Goal: Task Accomplishment & Management: Manage account settings

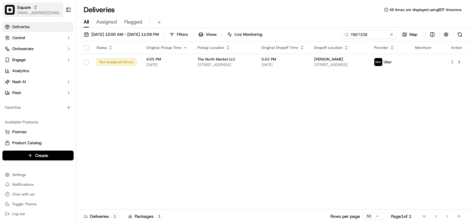
click at [28, 9] on span "Square" at bounding box center [24, 7] width 14 height 6
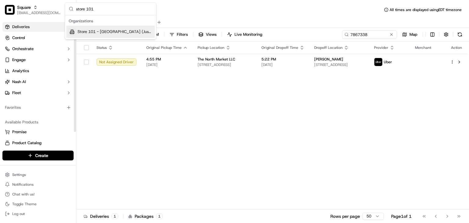
type input "store 101"
click at [86, 32] on span "Store 101 - Coral Springs (Just Salad)" at bounding box center [114, 31] width 75 height 5
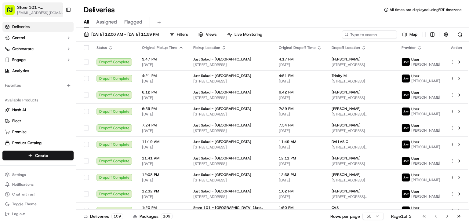
click at [39, 9] on span "Store 101 - Coral Springs (Just Salad)" at bounding box center [38, 7] width 42 height 6
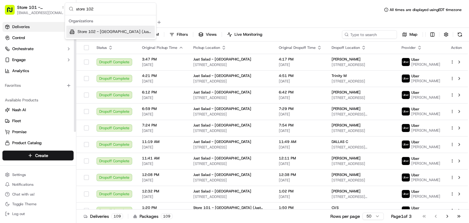
type input "store 102"
drag, startPoint x: 89, startPoint y: 28, endPoint x: 104, endPoint y: 30, distance: 15.0
click at [89, 28] on div "Store 102 - Cambridge (Just Salad)" at bounding box center [110, 32] width 88 height 12
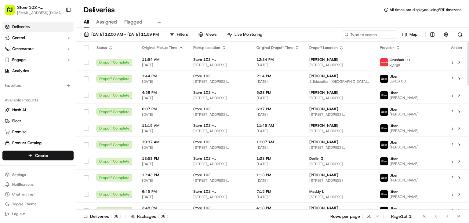
click at [55, 157] on html "Store 102 - Cambridge (Just Salad) rpajulas@nashhelp.com Toggle Sidebar Deliver…" at bounding box center [234, 111] width 469 height 223
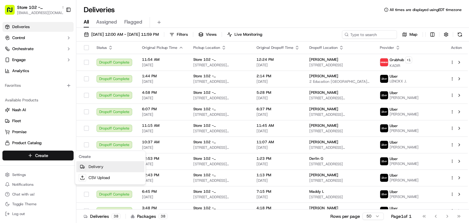
drag, startPoint x: 92, startPoint y: 167, endPoint x: 119, endPoint y: 155, distance: 29.1
click at [92, 167] on link "Delivery" at bounding box center [110, 166] width 68 height 11
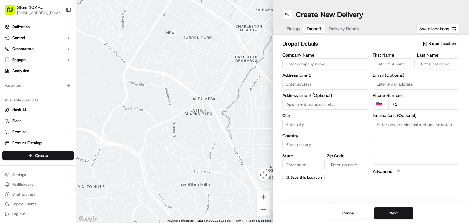
click at [305, 29] on button "Dropoff" at bounding box center [314, 28] width 22 height 9
click at [292, 29] on span "Pickup" at bounding box center [292, 29] width 13 height 6
click at [431, 42] on span "Saved Location" at bounding box center [441, 43] width 27 height 5
click at [433, 67] on span "Just Salad - Cambridge" at bounding box center [428, 66] width 75 height 5
type input "Just Salad - Cambridge"
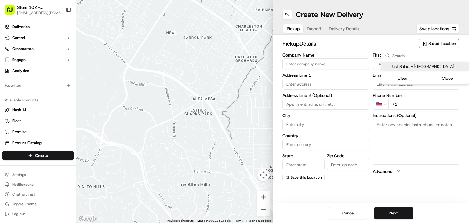
type input "212 Jacobs Street"
type input "Cambridge"
type input "US"
type input "MA"
type input "02141"
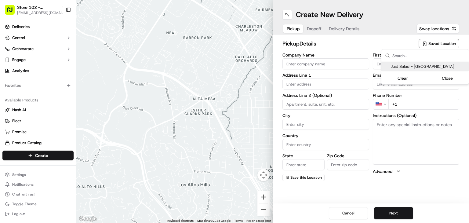
type input "+1 212 244 1111"
type textarea "Pickup order [insert order number] for [insert customer name] from Just Salad"
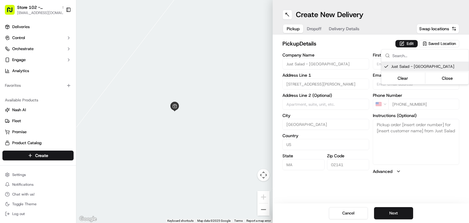
click at [311, 27] on html "Store 102 - Cambridge (Just Salad) rpajulas@nashhelp.com Toggle Sidebar Deliver…" at bounding box center [234, 111] width 469 height 223
click at [309, 31] on div "Pickup Dropoff Delivery Details" at bounding box center [322, 28] width 81 height 11
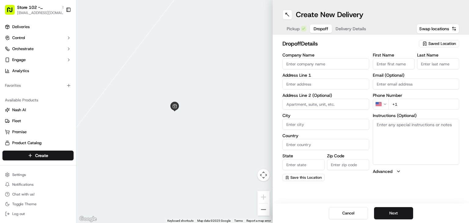
click at [384, 63] on input "First Name" at bounding box center [394, 63] width 42 height 11
paste input "aaron perez"
click at [391, 63] on input "aaron perez" at bounding box center [394, 63] width 42 height 11
type input "aaron perez"
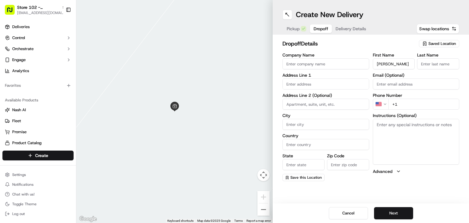
click at [424, 63] on input "Last Name" at bounding box center [438, 63] width 42 height 11
paste input "perez"
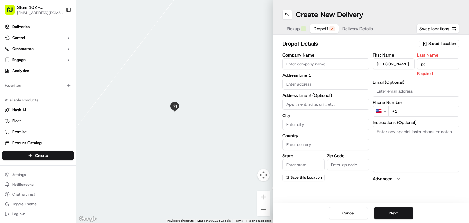
type input "p"
click at [395, 63] on input "aaron perez" at bounding box center [394, 63] width 42 height 11
type input "aaron perz"
click at [429, 64] on input "Last Name" at bounding box center [438, 63] width 42 height 11
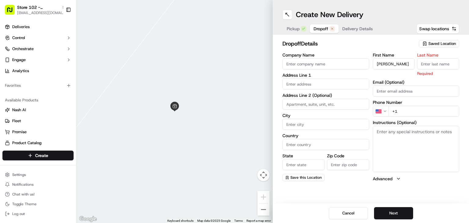
paste input "perez"
type input "perez"
click at [394, 65] on input "aaron perz" at bounding box center [394, 63] width 42 height 11
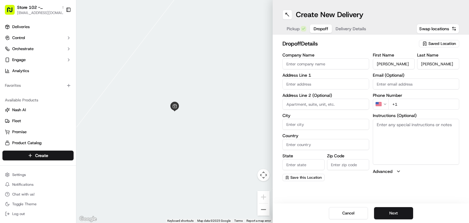
click at [393, 64] on input "aaron perz" at bounding box center [394, 63] width 42 height 11
drag, startPoint x: 397, startPoint y: 67, endPoint x: 399, endPoint y: 64, distance: 3.2
click at [398, 67] on input "aaron perz" at bounding box center [394, 63] width 42 height 11
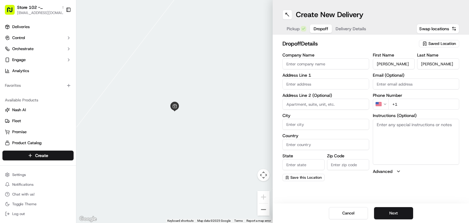
click at [394, 65] on input "aaron perz" at bounding box center [394, 63] width 42 height 11
click at [398, 60] on input "aaron perz" at bounding box center [394, 63] width 42 height 11
click at [393, 65] on input "aaron perz" at bounding box center [394, 63] width 42 height 11
type input "aaron"
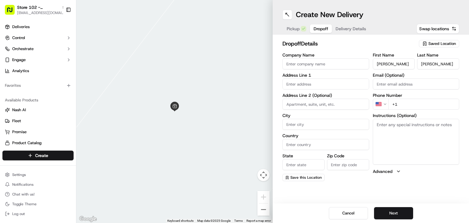
click at [314, 63] on input "Company Name" at bounding box center [325, 63] width 87 height 11
click at [387, 84] on input "Email (Optional)" at bounding box center [416, 83] width 87 height 11
click at [392, 82] on input "Email (Optional)" at bounding box center [416, 83] width 87 height 11
click at [404, 142] on textarea "Instructions (Optional)" at bounding box center [416, 142] width 87 height 46
click at [408, 102] on input "+1" at bounding box center [423, 104] width 71 height 11
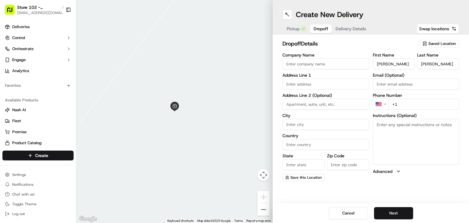
paste input "305 902 0312"
type input "+1 305 902 0312"
click at [399, 136] on textarea "Instructions (Optional)" at bounding box center [416, 142] width 87 height 46
click at [388, 87] on input "Email (Optional)" at bounding box center [416, 83] width 87 height 11
paste input "aaronif@go.co"
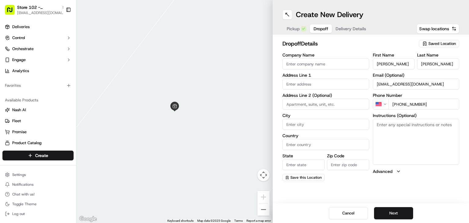
type input "aaronif@go.com"
click at [307, 66] on input "Company Name" at bounding box center [325, 63] width 87 height 11
click at [305, 81] on input "text" at bounding box center [325, 83] width 87 height 11
paste input "101 Mill Rd, Everett, MA 02149, United States"
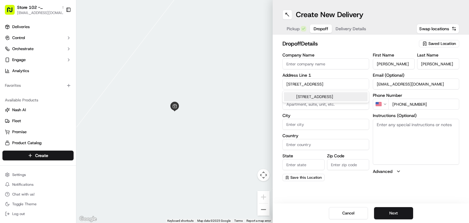
click at [308, 97] on div "101 Mill Rd, Everett, MA 02149, United States" at bounding box center [326, 96] width 84 height 9
type input "101 Mill Rd, Everett, MA 02149, USA"
type input "Everett"
type input "United States"
type input "MA"
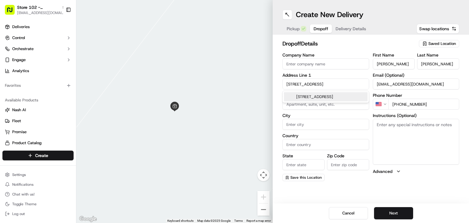
type input "02149"
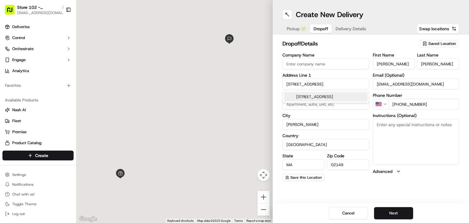
type input "101 Mill Road"
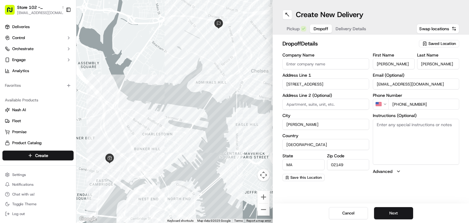
click at [312, 64] on input "Company Name" at bounding box center [325, 63] width 87 height 11
click at [413, 152] on textarea "Instructions (Optional)" at bounding box center [416, 142] width 87 height 46
click at [400, 209] on button "Next" at bounding box center [393, 213] width 39 height 12
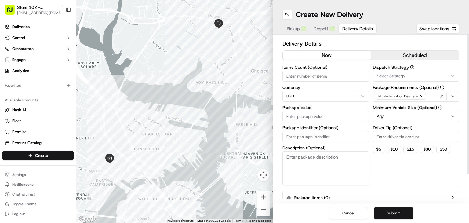
click at [398, 75] on span "Select Strategy" at bounding box center [390, 75] width 29 height 5
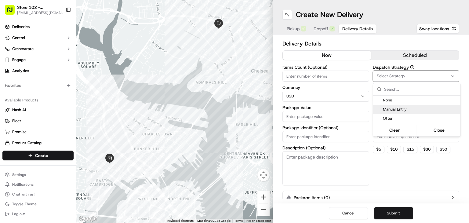
click at [394, 107] on span "Manual Entry" at bounding box center [420, 108] width 75 height 5
click at [390, 172] on html "Store 102 - Cambridge (Just Salad) rpajulas@nashhelp.com Toggle Sidebar Deliver…" at bounding box center [234, 111] width 469 height 223
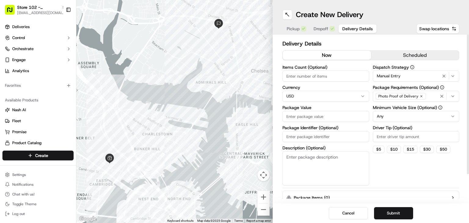
click at [298, 97] on html "Store 102 - Cambridge (Just Salad) rpajulas@nashhelp.com Toggle Sidebar Deliver…" at bounding box center [234, 111] width 469 height 223
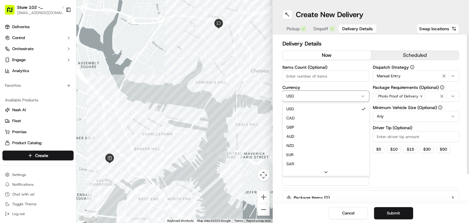
click at [301, 81] on html "Store 102 - Cambridge (Just Salad) rpajulas@nashhelp.com Toggle Sidebar Deliver…" at bounding box center [234, 111] width 469 height 223
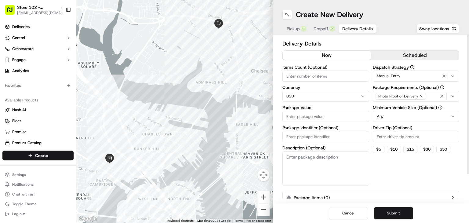
click at [300, 76] on input "Items Count (Optional)" at bounding box center [325, 75] width 87 height 11
paste input "12.69"
type input "12.69"
click at [296, 116] on input "Package Value" at bounding box center [325, 116] width 87 height 11
paste input "12.69"
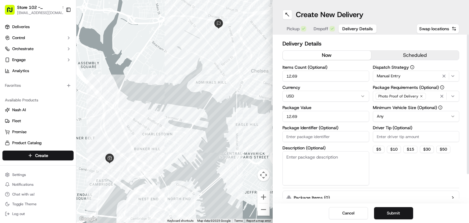
type input "12.69"
drag, startPoint x: 304, startPoint y: 75, endPoint x: 262, endPoint y: 75, distance: 42.1
click at [262, 75] on div "← Move left → Move right ↑ Move up ↓ Move down + Zoom in - Zoom out Home Jump l…" at bounding box center [272, 111] width 392 height 223
type input "1"
click at [310, 137] on input "Package Identifier (Optional)" at bounding box center [325, 136] width 87 height 11
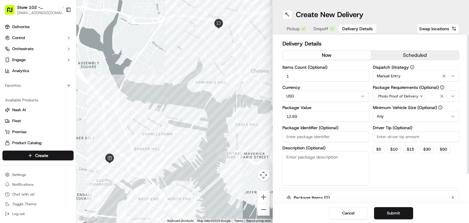
paste input "$12.69"
drag, startPoint x: 303, startPoint y: 131, endPoint x: 269, endPoint y: 131, distance: 33.6
click at [268, 131] on div "← Move left → Move right ↑ Move up ↓ Move down + Zoom in - Zoom out Home Jump l…" at bounding box center [272, 111] width 392 height 223
type input "$12.69"
paste input "13329032"
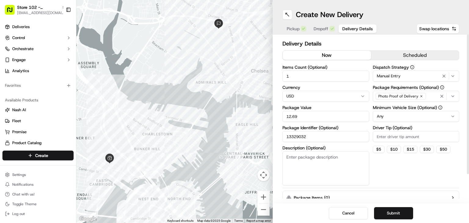
type input "13329032"
click at [387, 135] on input "Driver Tip (Optional)" at bounding box center [416, 136] width 87 height 11
type input "1.90"
click at [384, 163] on div "Dispatch Strategy Manual Entry Package Requirements (Optional) Photo Proof of D…" at bounding box center [416, 125] width 87 height 120
click at [311, 159] on textarea "Description (Optional)" at bounding box center [325, 168] width 87 height 34
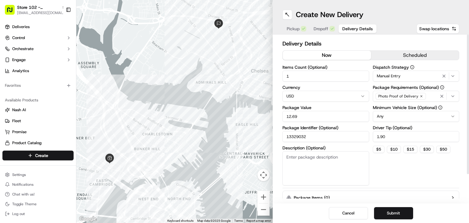
paste textarea "Description : Extra Crisp Romaine, Shredded Kale + Shredded Cabbage, Grillo's P…"
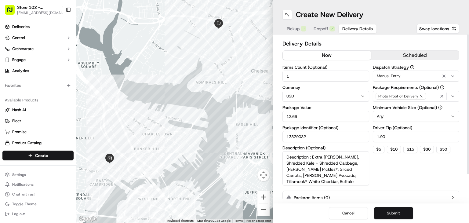
scroll to position [23, 0]
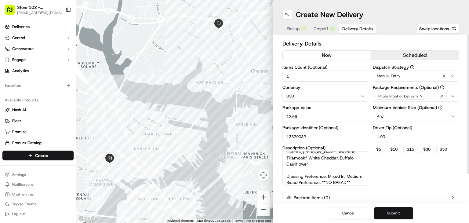
type textarea "Description : Extra Crisp Romaine, Shredded Kale + Shredded Cabbage, Grillo's P…"
click at [399, 216] on button "Submit" at bounding box center [393, 213] width 39 height 12
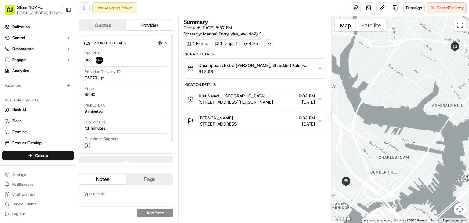
click at [136, 58] on div "Provider Uber" at bounding box center [126, 56] width 83 height 13
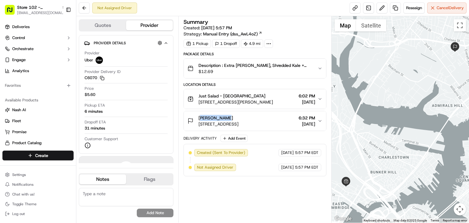
drag, startPoint x: 225, startPoint y: 115, endPoint x: 197, endPoint y: 115, distance: 27.8
click at [197, 115] on div "aaron perez 101 Mill Rd, Everett, MA 02149, USA" at bounding box center [212, 121] width 51 height 12
copy span "aaron perez"
drag, startPoint x: 99, startPoint y: 16, endPoint x: 84, endPoint y: 10, distance: 15.6
click at [84, 10] on div "Not Assigned Driver Reassign Cancel Delivery Quotes Provider Provider Details H…" at bounding box center [272, 111] width 392 height 223
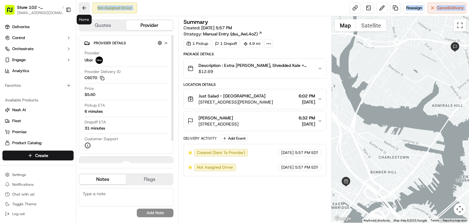
click at [83, 6] on button at bounding box center [84, 7] width 11 height 11
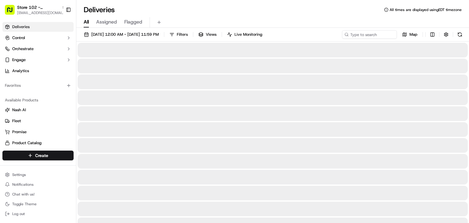
click at [355, 39] on div "09/22/2025 12:00 AM - 09/22/2025 11:59 PM Filters Views Live Monitoring Map" at bounding box center [272, 35] width 392 height 11
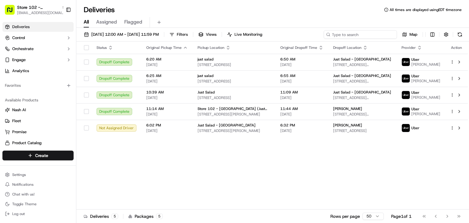
click at [357, 33] on input at bounding box center [359, 34] width 73 height 9
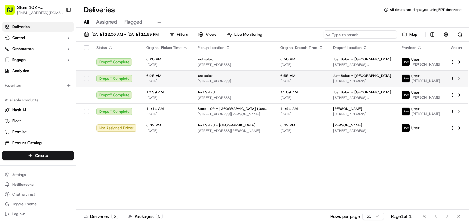
drag, startPoint x: 357, startPoint y: 33, endPoint x: 408, endPoint y: 82, distance: 71.4
click at [359, 36] on input at bounding box center [359, 34] width 73 height 9
drag, startPoint x: 408, startPoint y: 82, endPoint x: 409, endPoint y: 76, distance: 6.2
click at [409, 76] on div "09/22/2025 12:00 AM - 09/22/2025 11:59 PM Filters Views Live Monitoring Map Sta…" at bounding box center [272, 126] width 392 height 196
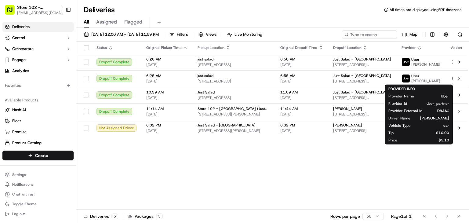
click at [330, 155] on div "Status Original Pickup Time Pickup Location Original Dropoff Time Dropoff Locat…" at bounding box center [271, 125] width 391 height 168
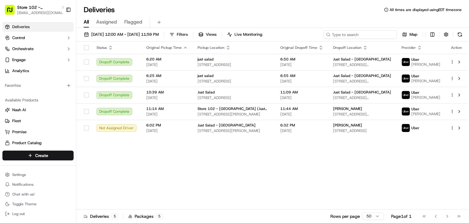
click at [356, 37] on input at bounding box center [359, 34] width 73 height 9
paste input "aaron perez"
click at [356, 36] on input "aaron perez" at bounding box center [359, 34] width 73 height 9
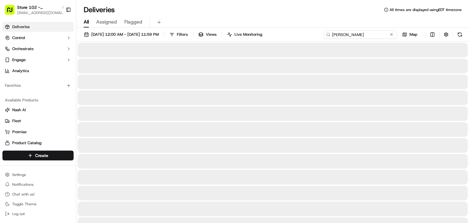
type input "aaron perez"
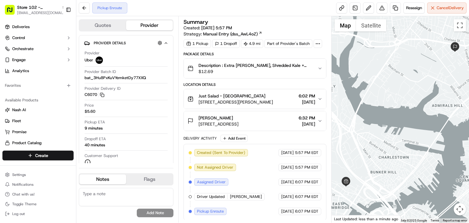
click at [238, 121] on span "101 Mill Rd, Everett, MA 02149, USA" at bounding box center [218, 124] width 40 height 6
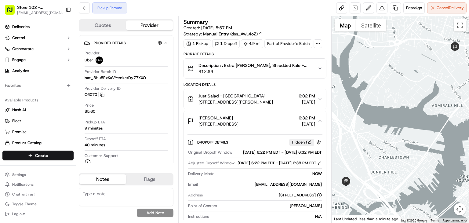
click at [238, 119] on div "[PERSON_NAME]" at bounding box center [218, 118] width 40 height 6
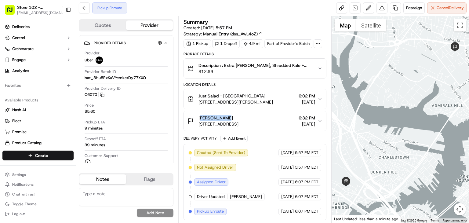
drag, startPoint x: 206, startPoint y: 117, endPoint x: 193, endPoint y: 117, distance: 12.5
click at [193, 117] on div "aaron perez 101 Mill Rd, Everett, MA 02149, USA" at bounding box center [212, 121] width 51 height 12
click at [314, 66] on div "Description : Extra Crisp Romaine, Shredded Kale + Shredded Cabbage, Grillo's P…" at bounding box center [252, 68] width 130 height 12
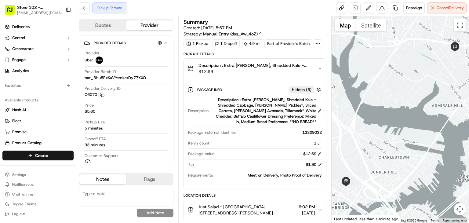
click at [314, 66] on div "Description : Extra Crisp Romaine, Shredded Kale + Shredded Cabbage, Grillo's P…" at bounding box center [252, 68] width 130 height 12
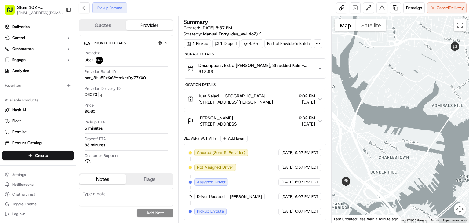
click at [314, 66] on div "Description : Extra Crisp Romaine, Shredded Kale + Shredded Cabbage, Grillo's P…" at bounding box center [252, 68] width 130 height 12
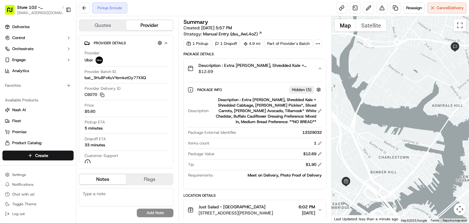
click at [314, 66] on div "Description : Extra Crisp Romaine, Shredded Kale + Shredded Cabbage, Grillo's P…" at bounding box center [252, 68] width 130 height 12
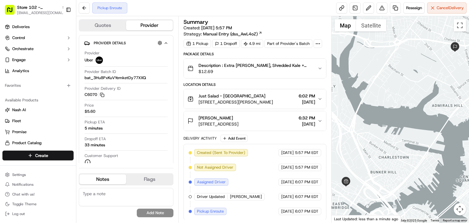
drag, startPoint x: 275, startPoint y: 123, endPoint x: 198, endPoint y: 121, distance: 76.9
click at [196, 121] on div "aaron perez 101 Mill Rd, Everett, MA 02149, USA 6:32 PM 09/22/2025" at bounding box center [252, 121] width 130 height 12
copy span "101 Mill Rd, Everett, MA 02149, USA"
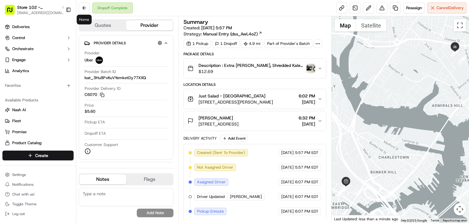
click at [231, 74] on button "Description : Extra Crisp Romaine, Shredded Kale + Shredded Cabbage, Grillo's P…" at bounding box center [255, 69] width 142 height 20
click at [235, 72] on span "$12.69" at bounding box center [251, 71] width 106 height 6
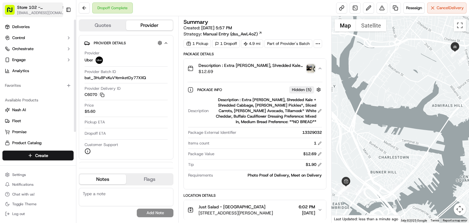
click at [45, 6] on span "Store 102 - Cambridge (Just Salad)" at bounding box center [38, 7] width 42 height 6
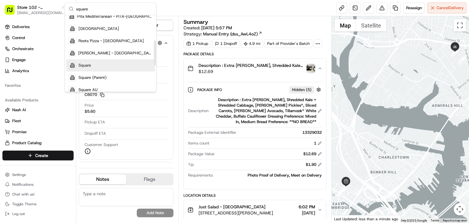
scroll to position [76, 0]
type input "square"
click at [86, 65] on span "Square" at bounding box center [84, 65] width 13 height 5
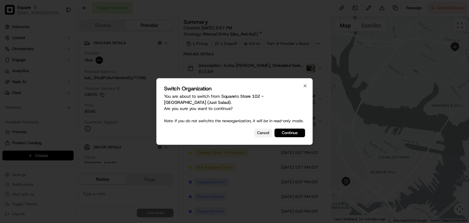
click at [262, 135] on button "Cancel" at bounding box center [263, 132] width 18 height 9
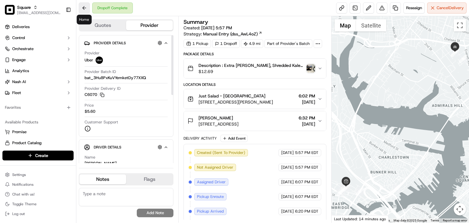
click at [87, 9] on button at bounding box center [84, 7] width 11 height 11
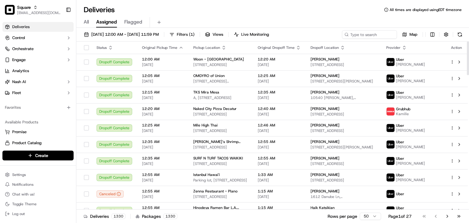
click at [308, 16] on div "All Assigned Flagged" at bounding box center [272, 21] width 392 height 13
click at [377, 32] on input at bounding box center [359, 34] width 73 height 9
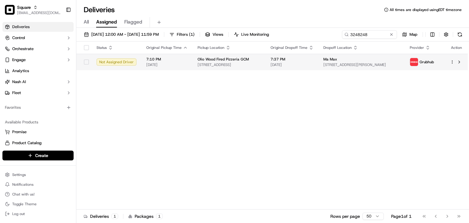
click at [396, 64] on span "[STREET_ADDRESS][PERSON_NAME]" at bounding box center [361, 64] width 77 height 5
drag, startPoint x: 350, startPoint y: 56, endPoint x: 332, endPoint y: 57, distance: 18.3
click at [332, 57] on td "Ma Max 845 S St Andrews Pl, Los Angeles, CA 90005, USA" at bounding box center [361, 62] width 86 height 16
copy span "Ma Max"
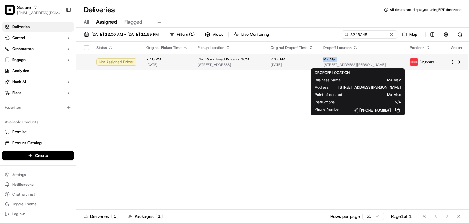
click at [362, 61] on div "Ma Max 845 S St Andrews Pl, Los Angeles, CA 90005, USA" at bounding box center [361, 62] width 77 height 10
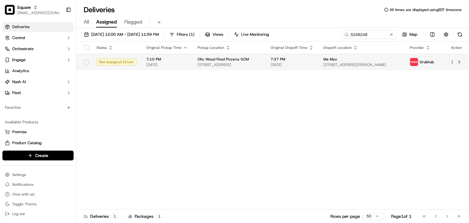
click at [364, 62] on span "[STREET_ADDRESS][PERSON_NAME]" at bounding box center [361, 64] width 77 height 5
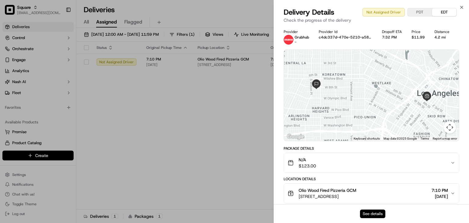
drag, startPoint x: 370, startPoint y: 208, endPoint x: 372, endPoint y: 211, distance: 4.0
click at [370, 208] on div "See details" at bounding box center [371, 213] width 195 height 19
click at [373, 213] on button "See details" at bounding box center [372, 213] width 25 height 9
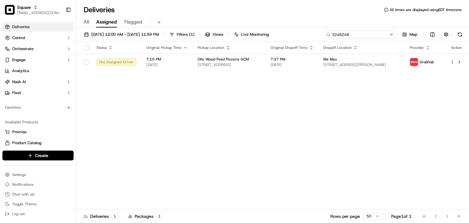
drag, startPoint x: 370, startPoint y: 33, endPoint x: 318, endPoint y: 34, distance: 52.2
click at [318, 34] on div "09/22/2025 12:00 AM - 09/22/2025 11:59 PM Filters ( 1 ) Views Live Monitoring 3…" at bounding box center [272, 35] width 392 height 11
paste input "Ma Max"
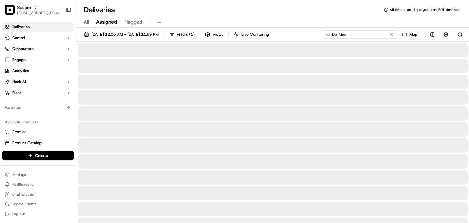
type input "Ma Max"
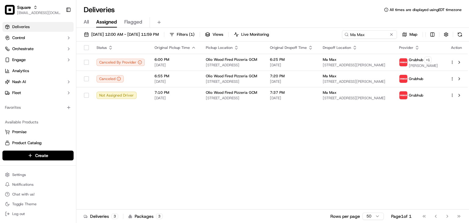
click at [193, 165] on div "Status Original Pickup Time Pickup Location Original Dropoff Time Dropoff Locat…" at bounding box center [271, 125] width 391 height 168
click at [300, 63] on span "[DATE]" at bounding box center [291, 65] width 43 height 5
click at [308, 64] on span "[DATE]" at bounding box center [291, 65] width 43 height 5
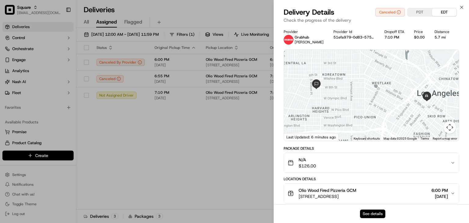
click at [367, 212] on button "See details" at bounding box center [372, 213] width 25 height 9
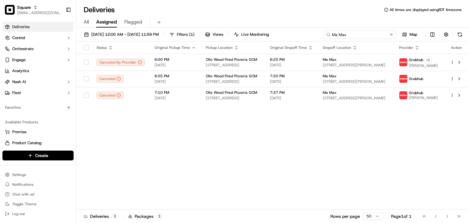
click at [373, 35] on input "Ma Max" at bounding box center [359, 34] width 73 height 9
click at [388, 32] on button at bounding box center [391, 34] width 6 height 6
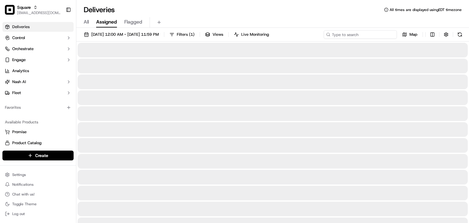
click at [380, 34] on input at bounding box center [359, 34] width 73 height 9
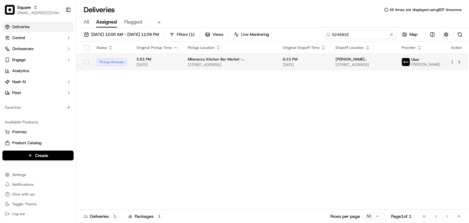
type input "5246832"
click at [303, 61] on span "6:15 PM" at bounding box center [304, 59] width 43 height 5
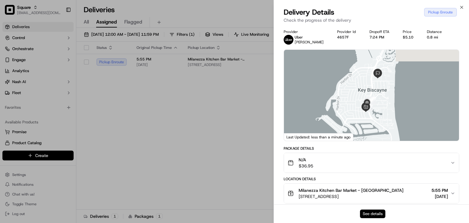
click at [380, 215] on button "See details" at bounding box center [372, 213] width 25 height 9
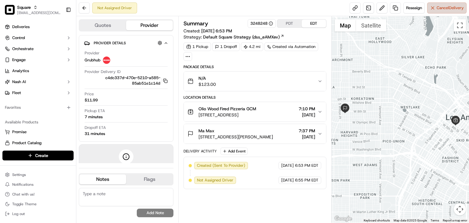
click at [441, 5] on button "Cancel Delivery" at bounding box center [446, 7] width 39 height 11
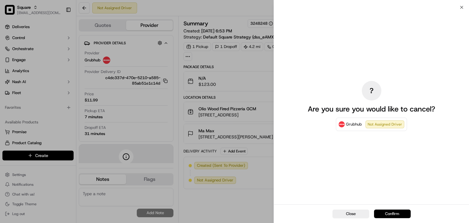
click at [400, 211] on button "Confirm" at bounding box center [392, 213] width 37 height 9
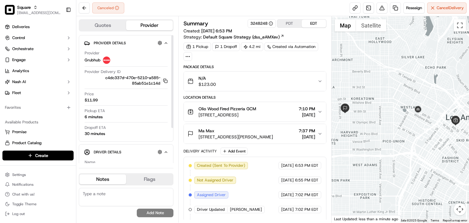
click at [244, 9] on div "Canceled Reassign Cancel Delivery" at bounding box center [272, 8] width 392 height 16
click at [113, 198] on textarea at bounding box center [126, 197] width 95 height 18
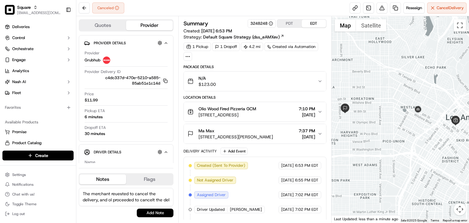
scroll to position [2, 0]
click at [105, 198] on textarea "The merchant reuested to cancel the delivery, and oI proceeded to cancelt the d…" at bounding box center [126, 197] width 95 height 18
click at [111, 197] on textarea "The merchant reuested to cancel the delivery, and oI proceeded to cancelt the d…" at bounding box center [126, 197] width 95 height 18
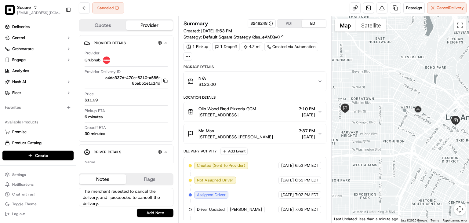
click at [113, 198] on textarea "The merchant reuested to cancel the delivery, and I proceeded to cancelt the de…" at bounding box center [126, 197] width 95 height 18
type textarea "The merchant reuested to cancel the delivery, and I proceeded to cancelt the de…"
click at [115, 189] on textarea "The merchant reuested to cancel the delivery, and I proceeded to cancelt the de…" at bounding box center [126, 197] width 95 height 18
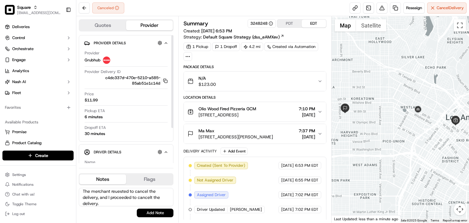
click at [115, 189] on textarea "The merchant reuested to cancel the delivery, and I proceeded to cancelt the de…" at bounding box center [126, 197] width 95 height 18
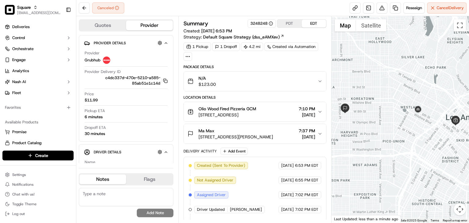
paste textarea "The merchant requested to cancel the delivery, and I’ve proceeded with the canc…"
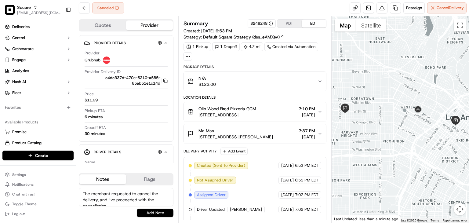
type textarea "The merchant requested to cancel the delivery, and I’ve proceeded with the canc…"
click at [167, 211] on button "Add Note" at bounding box center [155, 212] width 37 height 9
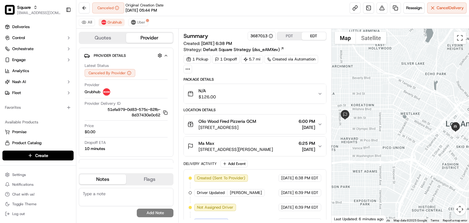
scroll to position [54, 0]
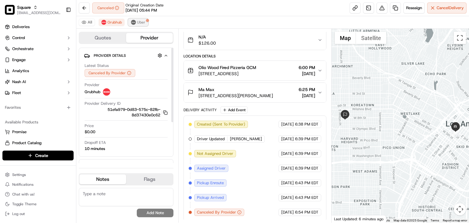
click at [138, 21] on span "Uber" at bounding box center [141, 22] width 8 height 5
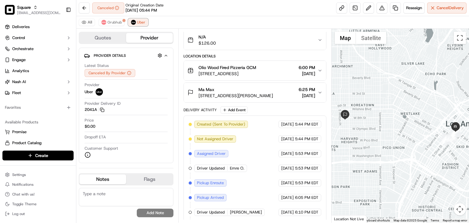
scroll to position [97, 0]
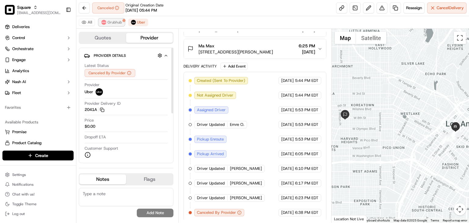
drag, startPoint x: 115, startPoint y: 22, endPoint x: 123, endPoint y: 22, distance: 7.9
click at [115, 21] on span "Grubhub" at bounding box center [114, 22] width 14 height 5
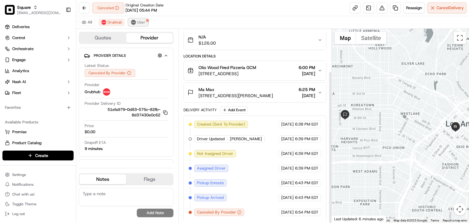
click at [138, 22] on span "Uber" at bounding box center [141, 22] width 8 height 5
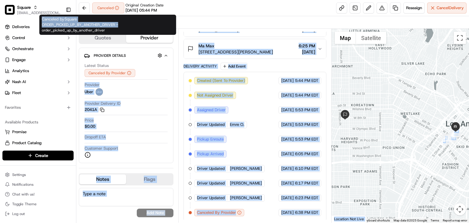
drag, startPoint x: 118, startPoint y: 27, endPoint x: 146, endPoint y: 68, distance: 49.3
click at [144, 68] on body "Square rpajulas@nashhelp.com Toggle Sidebar Deliveries Control Orchestrate Enga…" at bounding box center [234, 111] width 469 height 223
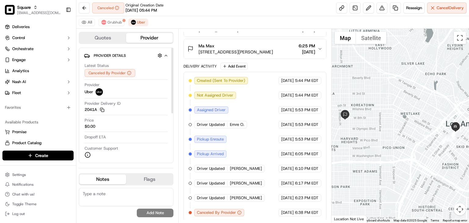
click at [223, 2] on div "Canceled Original Creation Date 09/22/2025 05:44 PM Reassign Cancel Delivery" at bounding box center [272, 8] width 392 height 16
drag, startPoint x: 103, startPoint y: 21, endPoint x: 123, endPoint y: 23, distance: 19.9
click at [103, 21] on img at bounding box center [103, 22] width 5 height 5
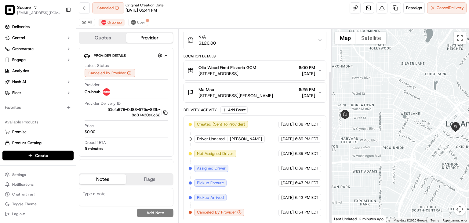
click at [126, 22] on div "All Grubhub Uber" at bounding box center [272, 22] width 392 height 13
click at [131, 23] on img at bounding box center [133, 22] width 5 height 5
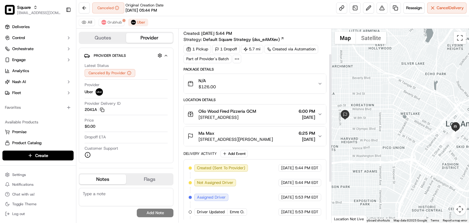
scroll to position [0, 0]
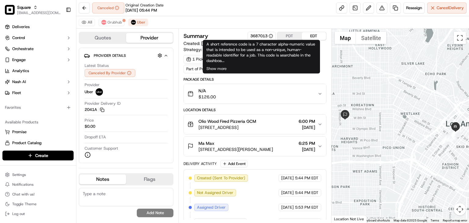
click at [257, 33] on div "3687013" at bounding box center [261, 35] width 23 height 5
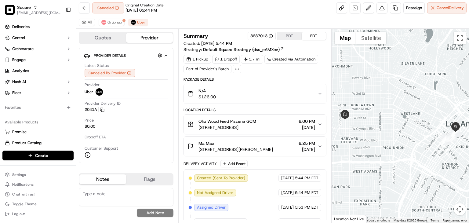
click at [257, 33] on div "3687013" at bounding box center [261, 35] width 23 height 5
click at [138, 22] on span "Uber" at bounding box center [141, 22] width 8 height 5
click at [383, 5] on button at bounding box center [381, 7] width 11 height 11
click at [379, 11] on button at bounding box center [381, 7] width 11 height 11
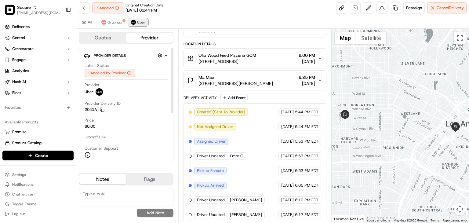
click at [128, 21] on button "Uber" at bounding box center [138, 22] width 20 height 7
drag, startPoint x: 115, startPoint y: 21, endPoint x: 120, endPoint y: 22, distance: 5.0
click at [115, 21] on span "Grubhub" at bounding box center [114, 22] width 14 height 5
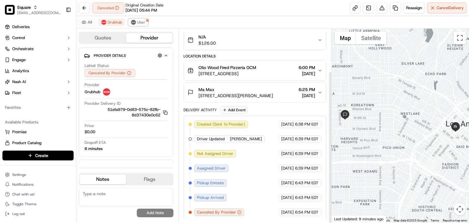
drag, startPoint x: 144, startPoint y: 21, endPoint x: 200, endPoint y: 27, distance: 56.5
click at [144, 21] on span "Uber" at bounding box center [141, 22] width 8 height 5
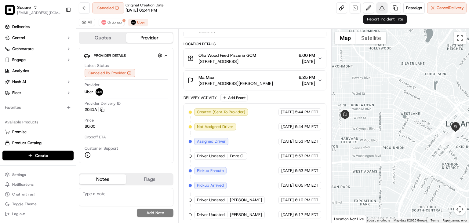
click at [383, 7] on button at bounding box center [381, 7] width 11 height 11
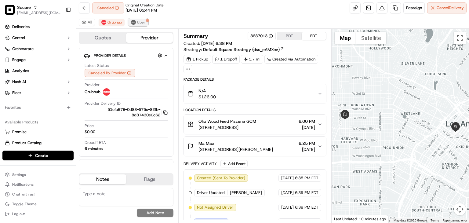
click at [138, 21] on span "Uber" at bounding box center [141, 22] width 8 height 5
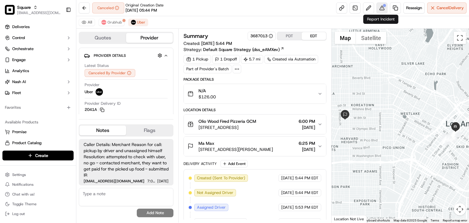
click at [380, 5] on button at bounding box center [381, 7] width 11 height 11
click at [118, 26] on button "Grubhub" at bounding box center [112, 22] width 26 height 7
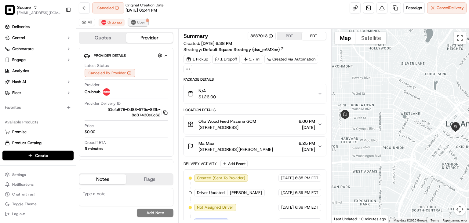
click at [137, 22] on span "Uber" at bounding box center [141, 22] width 8 height 5
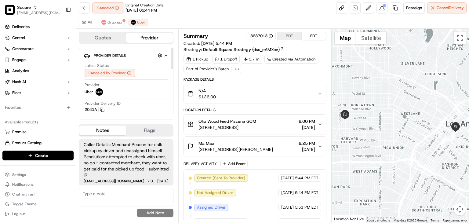
click at [97, 202] on textarea at bounding box center [126, 197] width 95 height 18
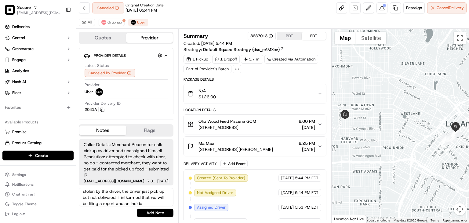
scroll to position [15, 0]
click at [102, 200] on textarea "The merhchant reported that the iteam was stolen by the driver, the driver just…" at bounding box center [126, 197] width 95 height 18
type textarea "The merhchant reported that the iteam was stolen by the driver, the driver just…"
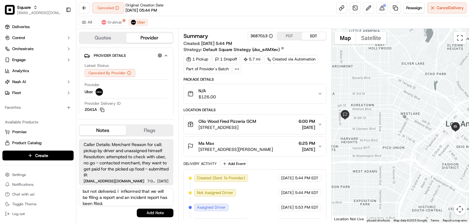
click at [136, 200] on textarea "The merhchant reported that the iteam was stolen by the driver, the driver just…" at bounding box center [126, 197] width 95 height 18
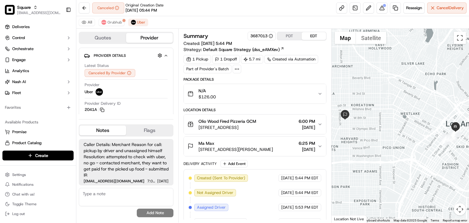
paste textarea "The merchant reported that the item was stolen by the driver. According to the …"
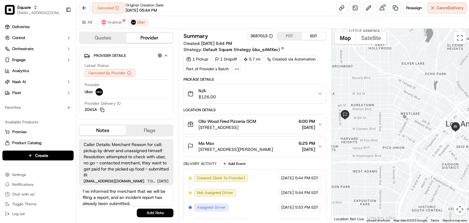
type textarea "The merchant reported that the item was stolen by the driver. According to the …"
click at [159, 213] on button "Add Note" at bounding box center [155, 212] width 37 height 9
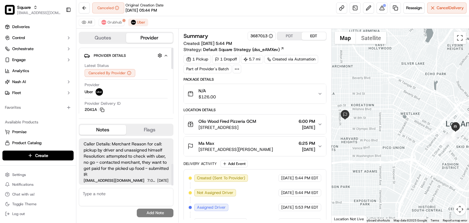
scroll to position [56, 0]
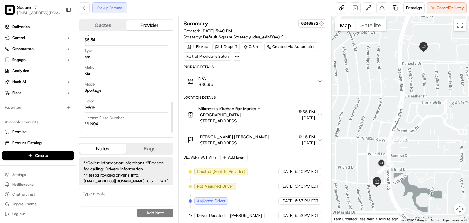
scroll to position [33, 0]
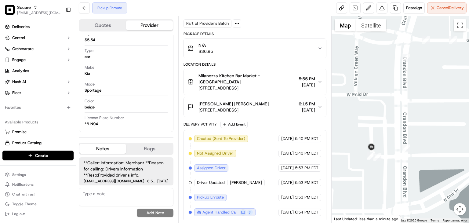
drag, startPoint x: 395, startPoint y: 199, endPoint x: 395, endPoint y: 202, distance: 3.7
click at [395, 202] on div at bounding box center [399, 119] width 137 height 206
click at [391, 189] on div at bounding box center [399, 119] width 137 height 206
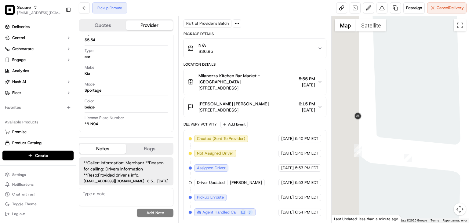
drag, startPoint x: 392, startPoint y: 159, endPoint x: 411, endPoint y: 164, distance: 20.1
click at [411, 164] on div at bounding box center [399, 119] width 137 height 206
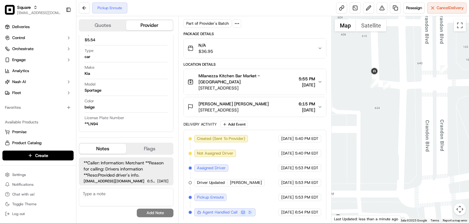
drag, startPoint x: 431, startPoint y: 164, endPoint x: 394, endPoint y: 94, distance: 79.3
click at [390, 92] on div at bounding box center [399, 119] width 137 height 206
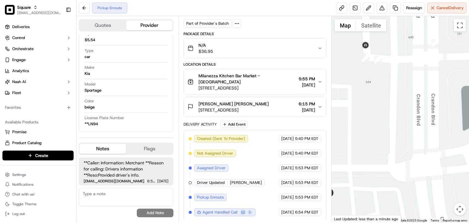
drag, startPoint x: 409, startPoint y: 108, endPoint x: 413, endPoint y: 103, distance: 6.3
click at [413, 103] on div at bounding box center [399, 119] width 137 height 206
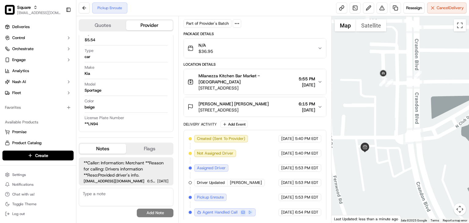
drag, startPoint x: 375, startPoint y: 126, endPoint x: 391, endPoint y: 140, distance: 21.4
click at [391, 140] on div at bounding box center [399, 119] width 137 height 206
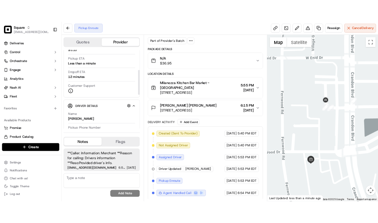
scroll to position [105, 0]
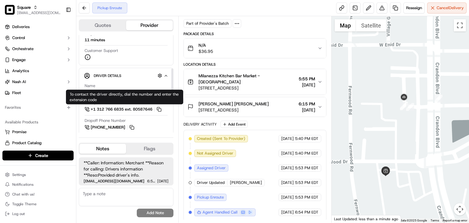
drag, startPoint x: 161, startPoint y: 110, endPoint x: 217, endPoint y: 88, distance: 59.8
click at [161, 110] on button at bounding box center [159, 109] width 7 height 7
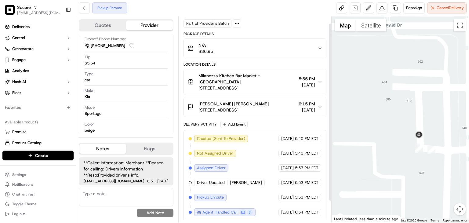
scroll to position [0, 0]
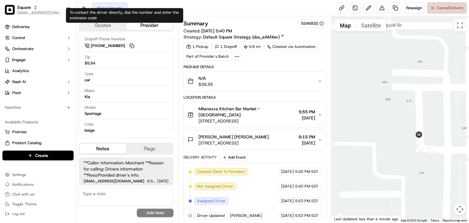
click at [433, 12] on button "Cancel Delivery" at bounding box center [446, 7] width 39 height 11
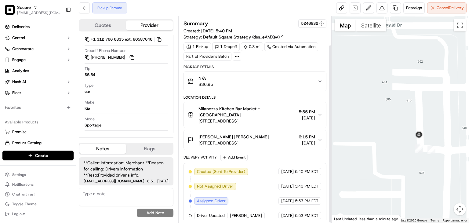
scroll to position [33, 0]
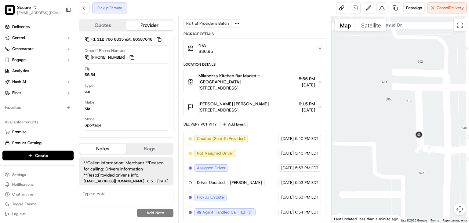
click at [314, 115] on button "[PERSON_NAME] [PERSON_NAME] [STREET_ADDRESS][PERSON_NAME] 6:15 PM [DATE]" at bounding box center [255, 107] width 142 height 20
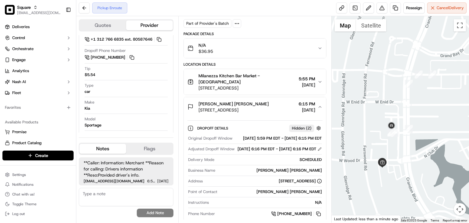
click at [382, 127] on div at bounding box center [399, 119] width 137 height 206
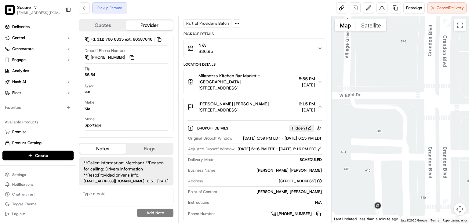
drag, startPoint x: 391, startPoint y: 160, endPoint x: 403, endPoint y: 103, distance: 58.7
click at [403, 103] on div at bounding box center [399, 119] width 137 height 206
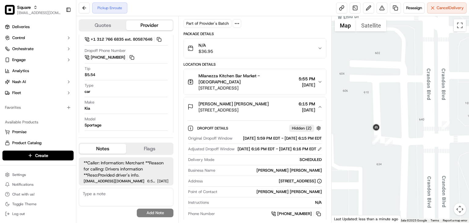
drag, startPoint x: 410, startPoint y: 171, endPoint x: 390, endPoint y: 114, distance: 60.2
click at [390, 115] on div at bounding box center [399, 119] width 137 height 206
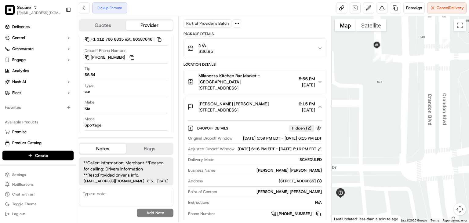
drag, startPoint x: 396, startPoint y: 116, endPoint x: 411, endPoint y: 78, distance: 40.1
click at [411, 78] on div at bounding box center [399, 119] width 137 height 206
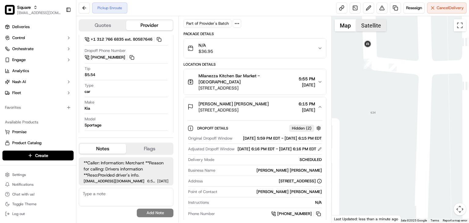
click at [367, 23] on button "Satellite" at bounding box center [371, 25] width 30 height 12
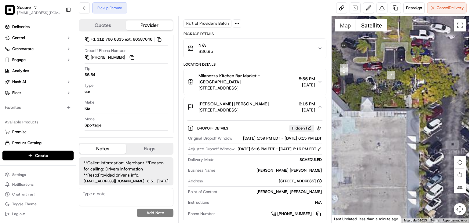
click at [398, 118] on div at bounding box center [399, 119] width 137 height 206
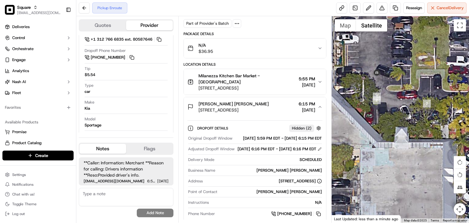
drag, startPoint x: 365, startPoint y: 76, endPoint x: 403, endPoint y: 109, distance: 50.4
click at [403, 109] on div at bounding box center [399, 119] width 137 height 206
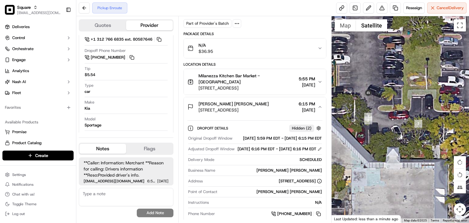
drag, startPoint x: 413, startPoint y: 81, endPoint x: 406, endPoint y: 100, distance: 20.4
click at [404, 101] on div at bounding box center [399, 119] width 137 height 206
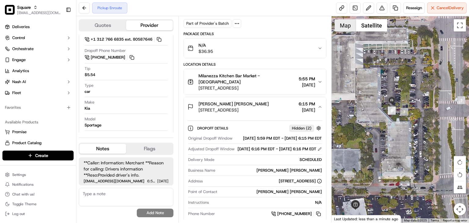
drag, startPoint x: 338, startPoint y: 25, endPoint x: 342, endPoint y: 27, distance: 4.2
click at [339, 25] on button "Map" at bounding box center [344, 25] width 21 height 12
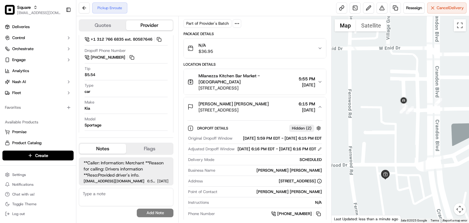
drag, startPoint x: 409, startPoint y: 141, endPoint x: 399, endPoint y: 120, distance: 23.9
click at [399, 120] on div at bounding box center [399, 119] width 137 height 206
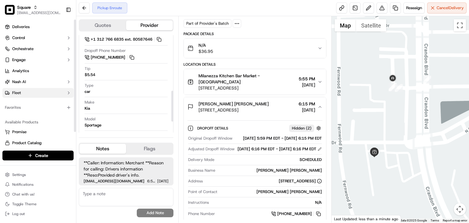
click at [47, 97] on button "Fleet" at bounding box center [37, 93] width 71 height 10
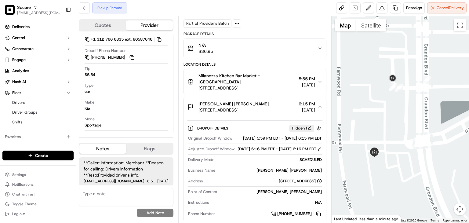
click at [312, 101] on span "6:15 PM" at bounding box center [306, 104] width 16 height 6
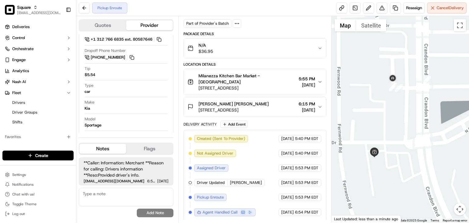
click at [312, 103] on span "6:15 PM" at bounding box center [306, 104] width 16 height 6
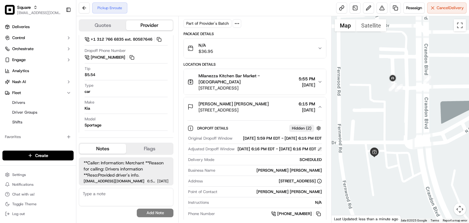
click at [319, 151] on button at bounding box center [319, 149] width 4 height 4
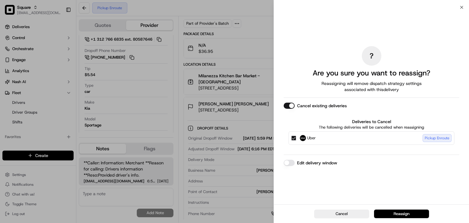
click at [289, 160] on button "Edit delivery window" at bounding box center [288, 163] width 11 height 6
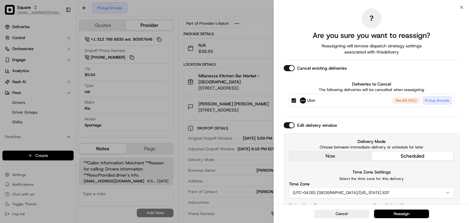
click at [324, 155] on div "Delivery Mode Choose between immediate delivery or schedule for later now sched…" at bounding box center [370, 195] width 175 height 124
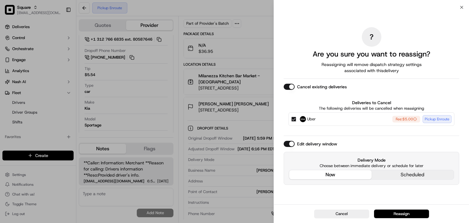
click at [396, 213] on button "Reassign" at bounding box center [401, 213] width 55 height 9
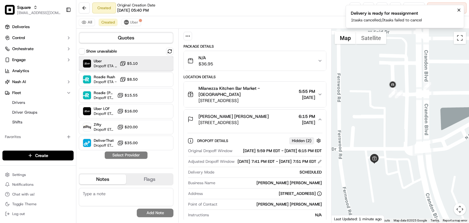
click at [109, 64] on span "Dropoff ETA 27 minutes" at bounding box center [105, 65] width 23 height 5
click at [124, 157] on button "Assign Provider" at bounding box center [125, 154] width 43 height 7
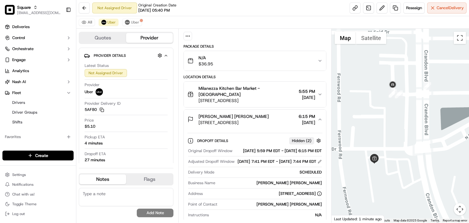
click at [121, 163] on div "Quotes Provider Provider Details Hidden ( 2 ) Latest Status Not Assigned Driver…" at bounding box center [127, 126] width 102 height 194
click at [132, 20] on span "Uber" at bounding box center [135, 22] width 8 height 5
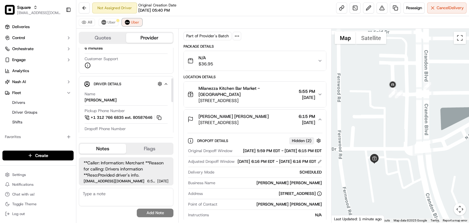
scroll to position [110, 0]
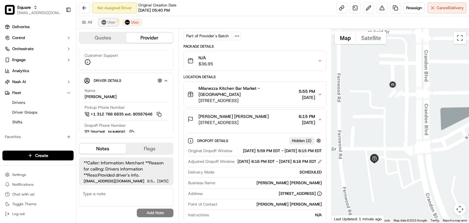
click at [110, 23] on span "Uber" at bounding box center [111, 22] width 8 height 5
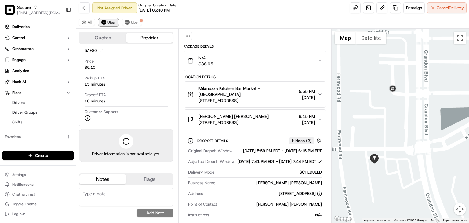
scroll to position [59, 0]
click at [131, 18] on div "All Uber Uber" at bounding box center [272, 22] width 392 height 13
click at [131, 25] on button "Uber" at bounding box center [132, 22] width 20 height 7
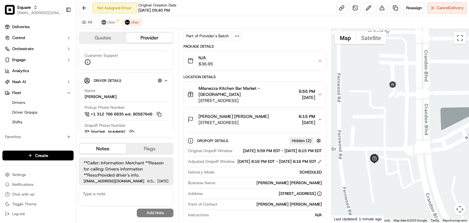
click at [119, 198] on textarea at bounding box center [126, 197] width 95 height 18
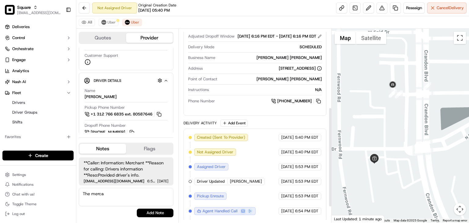
scroll to position [164, 0]
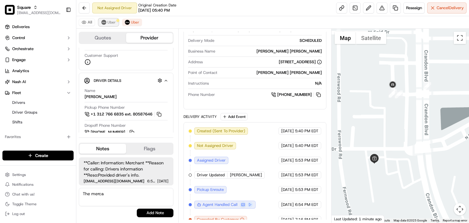
click at [107, 21] on span "Uber" at bounding box center [111, 22] width 8 height 5
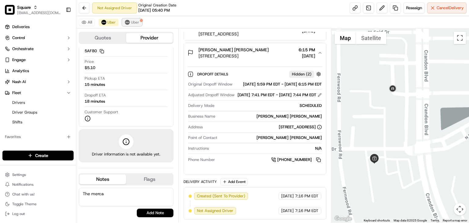
click at [137, 22] on span "Uber" at bounding box center [135, 22] width 8 height 5
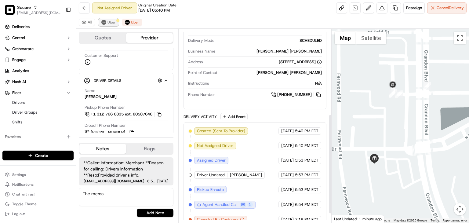
click at [107, 20] on span "Uber" at bounding box center [111, 22] width 8 height 5
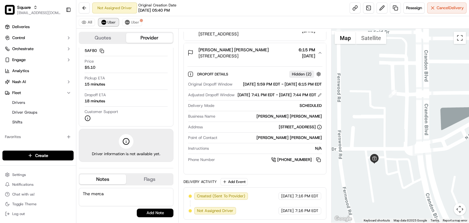
scroll to position [109, 0]
click at [132, 21] on span "Uber" at bounding box center [135, 22] width 8 height 5
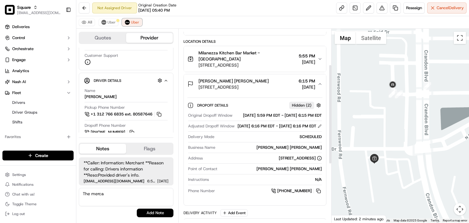
scroll to position [69, 0]
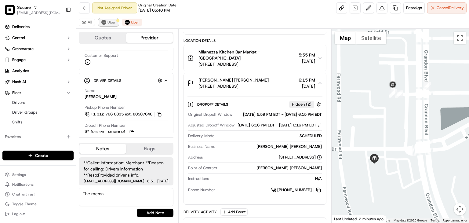
drag, startPoint x: 113, startPoint y: 21, endPoint x: 117, endPoint y: 21, distance: 3.7
click at [113, 21] on span "Uber" at bounding box center [111, 22] width 8 height 5
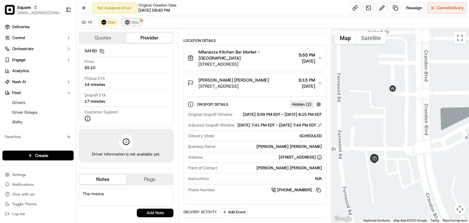
click at [122, 22] on button "Uber" at bounding box center [132, 22] width 20 height 7
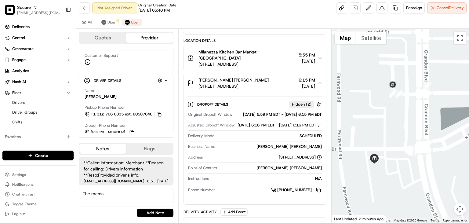
click at [75, 193] on div "Square [EMAIL_ADDRESS][DOMAIN_NAME] Toggle Sidebar Deliveries Control Orchestra…" at bounding box center [234, 111] width 469 height 223
click at [120, 194] on textarea "The merca" at bounding box center [126, 197] width 95 height 18
type textarea "The merchant re"
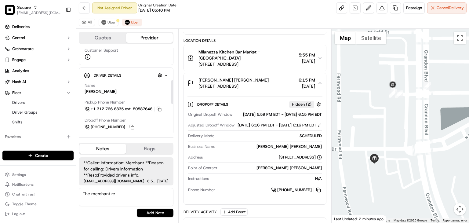
scroll to position [117, 0]
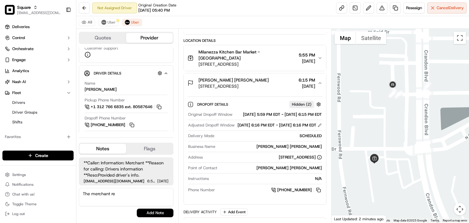
click at [273, 55] on span "Milanezza Kitchen Bar Market - [GEOGRAPHIC_DATA]" at bounding box center [247, 55] width 98 height 12
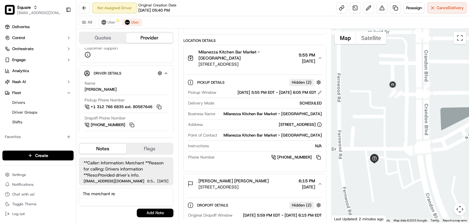
click at [273, 55] on span "Milanezza Kitchen Bar Market - [GEOGRAPHIC_DATA]" at bounding box center [247, 55] width 98 height 12
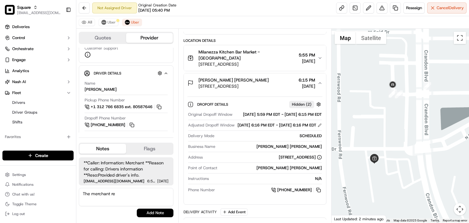
click at [268, 88] on span "[STREET_ADDRESS]" at bounding box center [233, 86] width 70 height 6
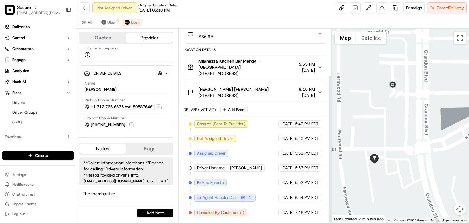
click at [268, 92] on span "[STREET_ADDRESS]" at bounding box center [233, 95] width 70 height 6
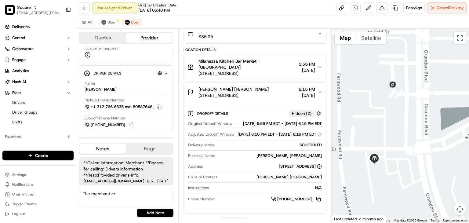
scroll to position [69, 0]
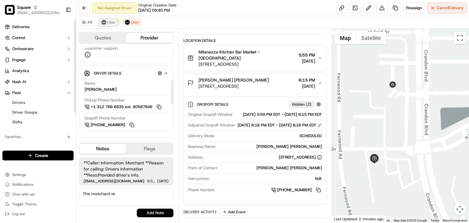
click at [108, 26] on button "Uber" at bounding box center [109, 22] width 20 height 7
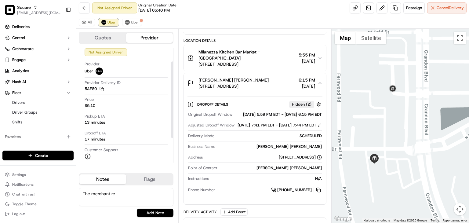
scroll to position [20, 0]
click at [139, 22] on button "Uber" at bounding box center [132, 22] width 20 height 7
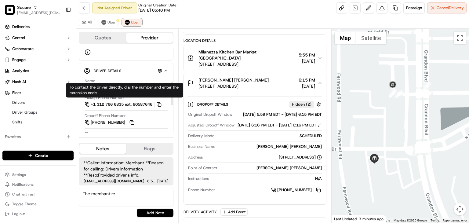
scroll to position [118, 0]
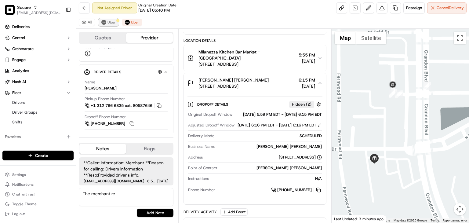
click at [111, 21] on span "Uber" at bounding box center [111, 22] width 8 height 5
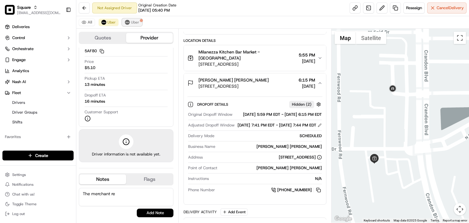
click at [132, 22] on span "Uber" at bounding box center [135, 22] width 8 height 5
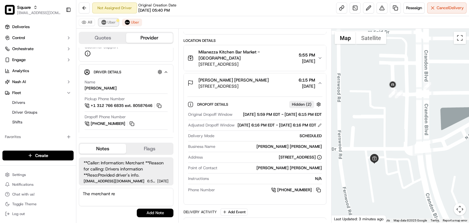
click at [110, 22] on span "Uber" at bounding box center [111, 22] width 8 height 5
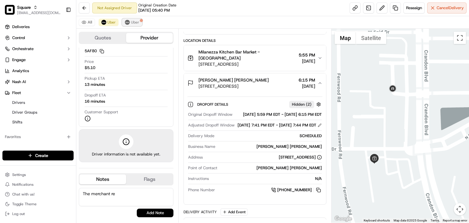
click at [129, 21] on button "Uber" at bounding box center [132, 22] width 20 height 7
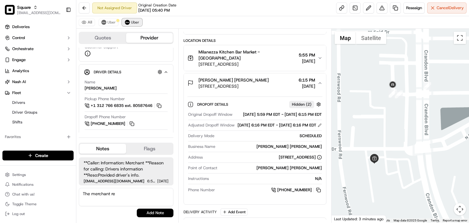
click at [133, 23] on span "Uber" at bounding box center [135, 22] width 8 height 5
click at [382, 6] on button at bounding box center [381, 7] width 11 height 11
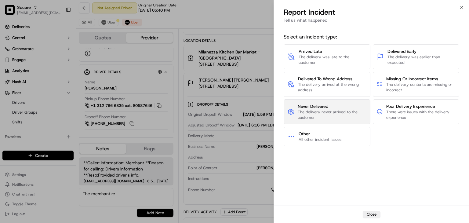
click at [317, 108] on span "Never Delivered" at bounding box center [331, 106] width 68 height 6
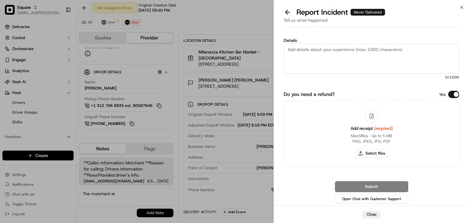
click at [449, 93] on button "Do you need a refund?" at bounding box center [453, 94] width 11 height 7
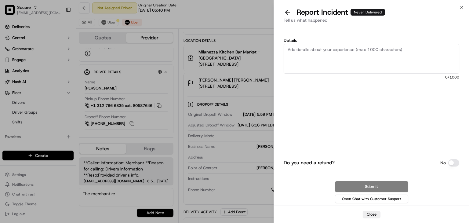
click at [352, 67] on textarea "Details" at bounding box center [370, 59] width 175 height 30
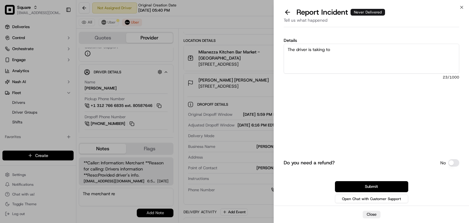
click at [345, 48] on textarea "The driver is taking to" at bounding box center [370, 59] width 175 height 30
click at [329, 50] on textarea "The driver is taking to" at bounding box center [370, 59] width 175 height 30
type textarea "T"
click at [368, 50] on textarea "No one is picking up the order and its beyng the pick up time" at bounding box center [370, 59] width 175 height 30
click at [370, 50] on textarea "No one is picking up the order and its beyng the pick up time" at bounding box center [370, 59] width 175 height 30
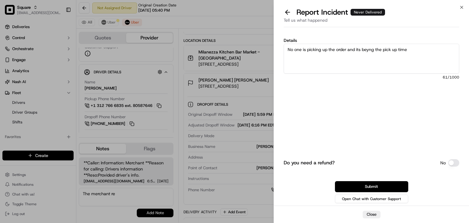
click at [373, 50] on textarea "No one is picking up the order and its beyng the pick up time" at bounding box center [370, 59] width 175 height 30
click at [412, 47] on textarea "No one is picking up the order and its beyond the pick up time" at bounding box center [370, 59] width 175 height 30
drag, startPoint x: 348, startPoint y: 59, endPoint x: 243, endPoint y: 34, distance: 107.4
click at [243, 34] on body "Square [EMAIL_ADDRESS][DOMAIN_NAME] Toggle Sidebar Deliveries Control Orchestra…" at bounding box center [234, 111] width 469 height 223
type textarea "No one is picking up the order and its beyond the pick up time. pelase waived t…"
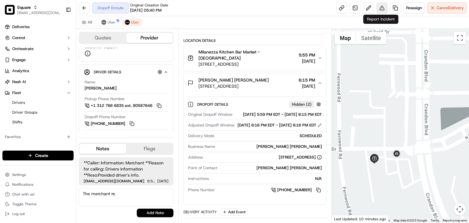
click at [379, 10] on button at bounding box center [381, 7] width 11 height 11
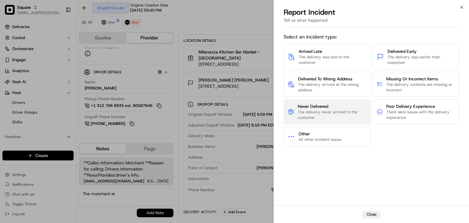
click at [315, 109] on span "The delivery never arrived to the customer" at bounding box center [331, 114] width 68 height 11
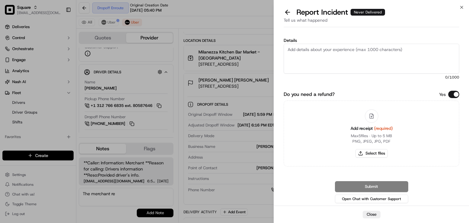
click at [449, 93] on button "Do you need a refund?" at bounding box center [453, 94] width 11 height 7
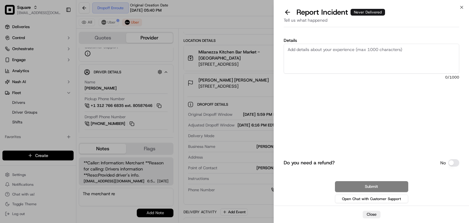
click at [364, 63] on textarea "Details" at bounding box center [370, 59] width 175 height 30
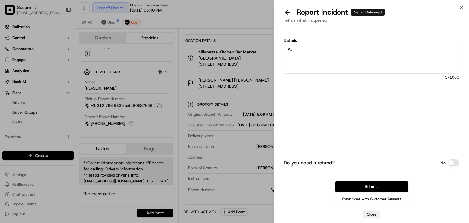
type textarea "P"
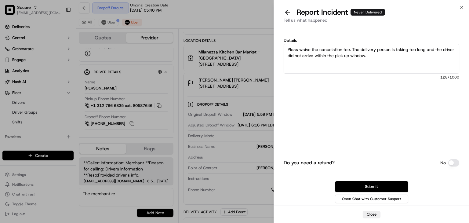
drag, startPoint x: 376, startPoint y: 52, endPoint x: 362, endPoint y: 59, distance: 16.1
click at [303, 52] on textarea "Pleas waive the cancelation fee. The delivery person is taking too long and the…" at bounding box center [370, 59] width 175 height 30
click at [371, 59] on textarea "Pleas waive the cancelation fee. The delivery person is taking too long and the…" at bounding box center [370, 59] width 175 height 30
drag, startPoint x: 376, startPoint y: 56, endPoint x: 268, endPoint y: 49, distance: 108.6
click at [268, 49] on body "Square [EMAIL_ADDRESS][DOMAIN_NAME] Toggle Sidebar Deliveries Control Orchestra…" at bounding box center [234, 111] width 469 height 223
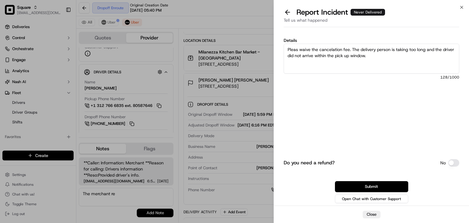
click at [342, 56] on textarea "Pleas waive the cancelation fee. The delivery person is taking too long and the…" at bounding box center [370, 59] width 175 height 30
click at [345, 54] on textarea "Pleas waive the cancelation fee. The delivery person is taking too long and the…" at bounding box center [370, 59] width 175 height 30
type textarea "Pleas waive the cancelation fee. The delivery person is taking too long and the…"
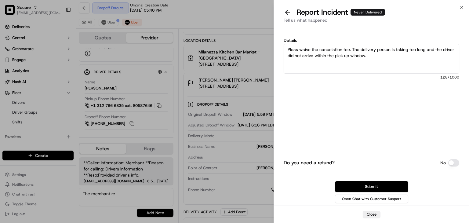
click at [386, 60] on textarea "Pleas waive the cancelation fee. The delivery person is taking too long and the…" at bounding box center [370, 59] width 175 height 30
paste textarea "Hi team, Please waive the cancellation fee. The delivery person is taking too l…"
click at [306, 49] on textarea "Hi team, Please waive the cancellation fee. The delivery person is taking too l…" at bounding box center [370, 59] width 175 height 30
click at [355, 58] on textarea "Hi team, please waive the cancellation fee. The delivery person is taking too l…" at bounding box center [370, 59] width 175 height 30
click at [351, 56] on textarea "Hi team, please waive the cancellation fee. The delivery person is taking too l…" at bounding box center [370, 59] width 175 height 30
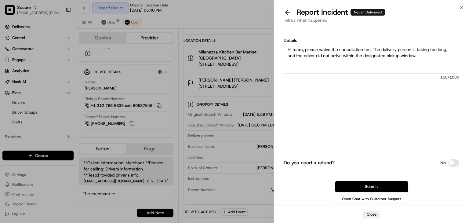
click at [358, 56] on textarea "Hi team, please waive the cancellation fee. The delivery person is taking too l…" at bounding box center [370, 59] width 175 height 30
click at [369, 56] on textarea "Hi team, please waive the cancellation fee. The delivery person is taking too l…" at bounding box center [370, 59] width 175 height 30
click at [380, 55] on textarea "Hi team, please waive the cancellation fee. The delivery person is taking too l…" at bounding box center [370, 59] width 175 height 30
click at [387, 55] on textarea "Hi team, please waive the cancellation fee. The delivery person is taking too l…" at bounding box center [370, 59] width 175 height 30
drag, startPoint x: 399, startPoint y: 55, endPoint x: 408, endPoint y: 55, distance: 8.8
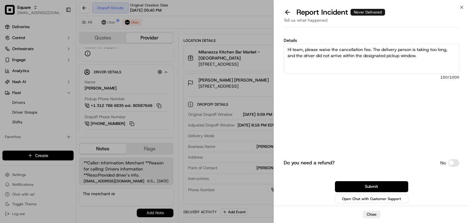
click at [399, 55] on textarea "Hi team, please waive the cancellation fee. The delivery person is taking too l…" at bounding box center [370, 59] width 175 height 30
drag, startPoint x: 409, startPoint y: 55, endPoint x: 422, endPoint y: 57, distance: 13.9
click at [409, 55] on textarea "Hi team, please waive the cancellation fee. The delivery person is taking too l…" at bounding box center [370, 59] width 175 height 30
click at [422, 57] on textarea "Hi team, please waive the cancellation fee. The delivery person is taking too l…" at bounding box center [370, 59] width 175 height 30
drag, startPoint x: 374, startPoint y: 49, endPoint x: 430, endPoint y: 61, distance: 57.0
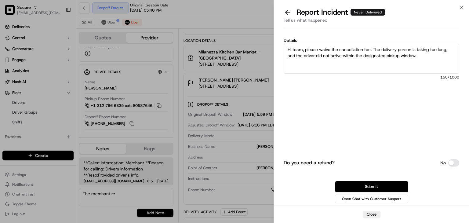
click at [430, 61] on textarea "Hi team, please waive the cancellation fee. The delivery person is taking too l…" at bounding box center [370, 59] width 175 height 30
type textarea "Hi team, please waive the cancellation fee. The delivery person is taking too l…"
click at [379, 184] on button "Submit" at bounding box center [371, 186] width 73 height 11
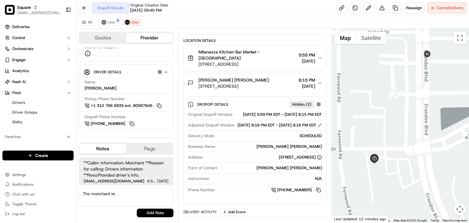
click at [122, 197] on textarea "The merchant re" at bounding box center [126, 197] width 95 height 18
drag, startPoint x: 124, startPoint y: 192, endPoint x: 49, endPoint y: 193, distance: 75.4
click at [49, 193] on div "Square [EMAIL_ADDRESS][DOMAIN_NAME] Toggle Sidebar Deliveries Control Orchestra…" at bounding box center [234, 111] width 469 height 223
paste textarea "he delivery person is taking too long, and the driver did not arrive within the…"
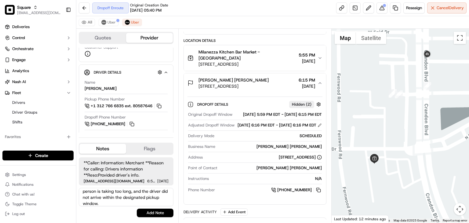
scroll to position [0, 0]
click at [139, 193] on textarea "According to the merchant, he delivery person is taking too long, and the drive…" at bounding box center [126, 197] width 95 height 18
click at [115, 200] on textarea "According to the merchant, the delivery person is taking too long, and the driv…" at bounding box center [126, 197] width 95 height 18
type textarea "According to the merchant, the delivery person is taking too long, and the driv…"
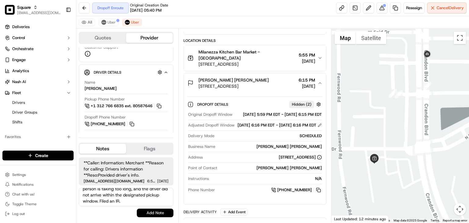
click at [154, 210] on button "Add Note" at bounding box center [155, 212] width 37 height 9
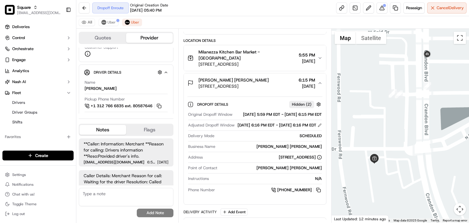
scroll to position [63, 0]
